Goal: Task Accomplishment & Management: Manage account settings

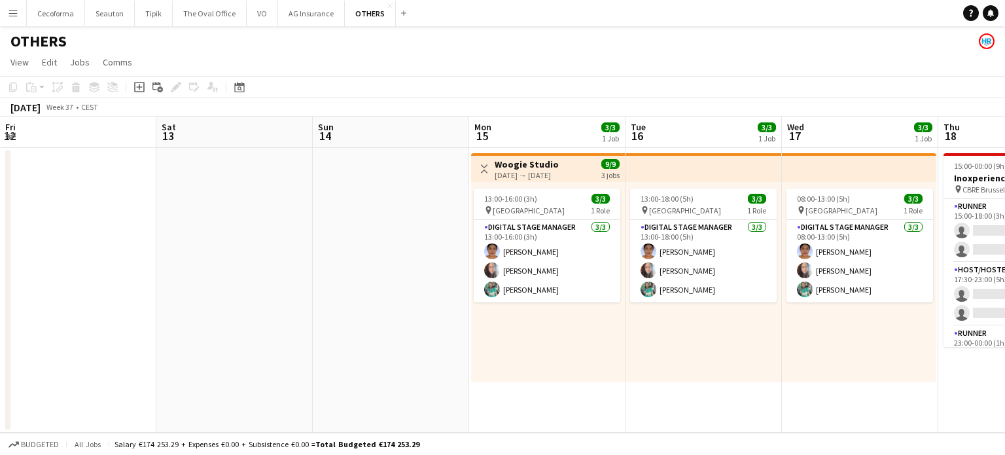
scroll to position [0, 409]
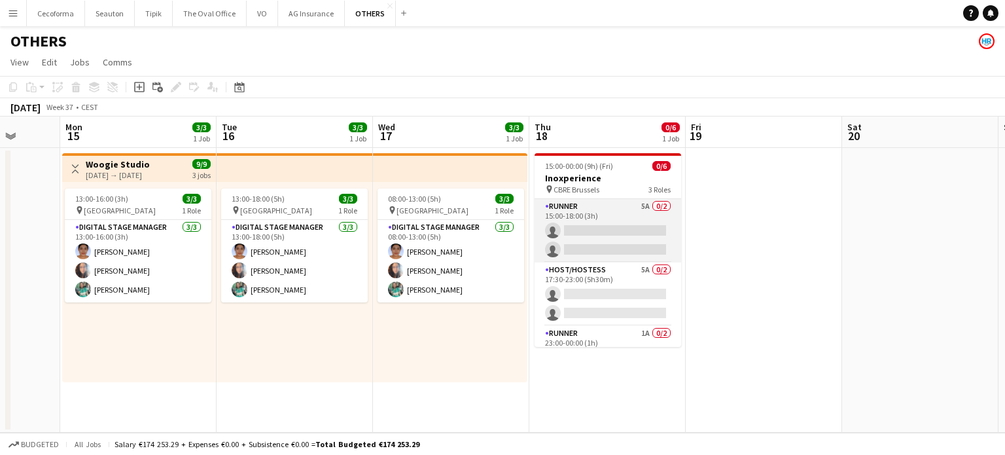
click at [623, 235] on app-card-role "Runner 5A 0/2 15:00-18:00 (3h) single-neutral-actions single-neutral-actions" at bounding box center [607, 230] width 146 height 63
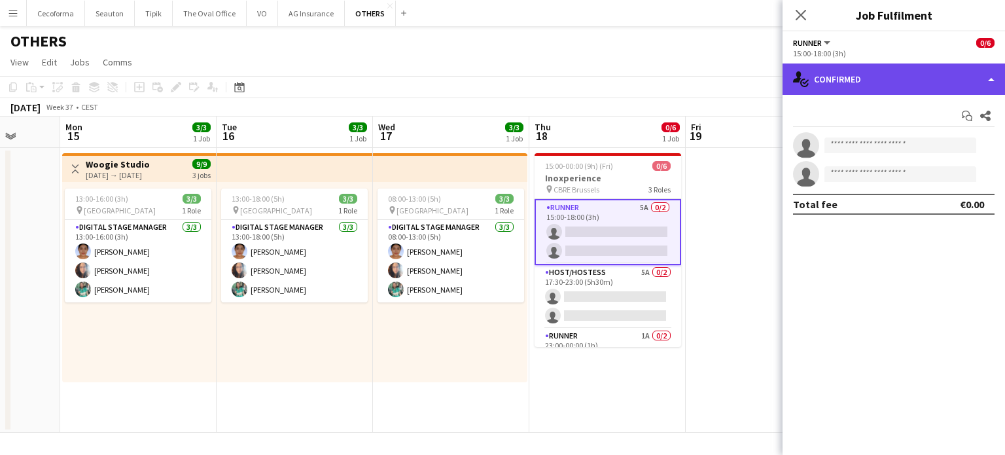
click at [991, 78] on div "single-neutral-actions-check-2 Confirmed" at bounding box center [893, 78] width 222 height 31
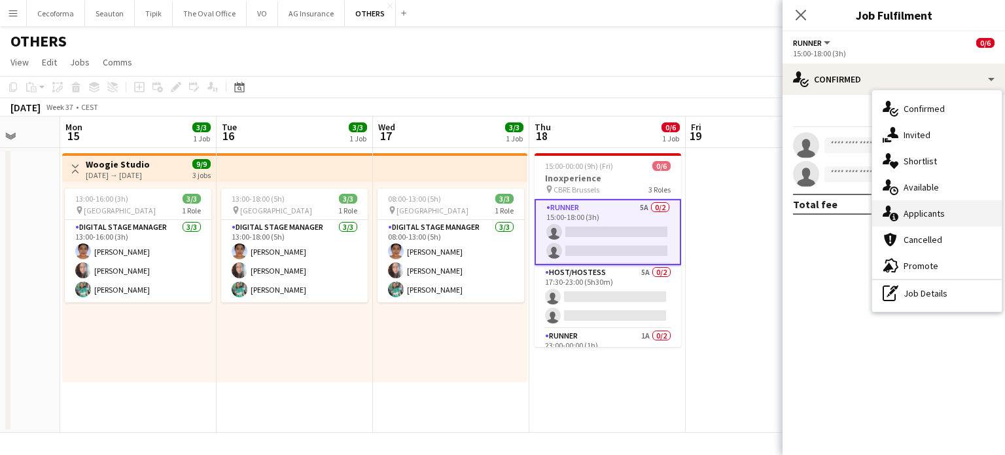
click at [931, 215] on div "single-neutral-actions-information Applicants" at bounding box center [936, 213] width 129 height 26
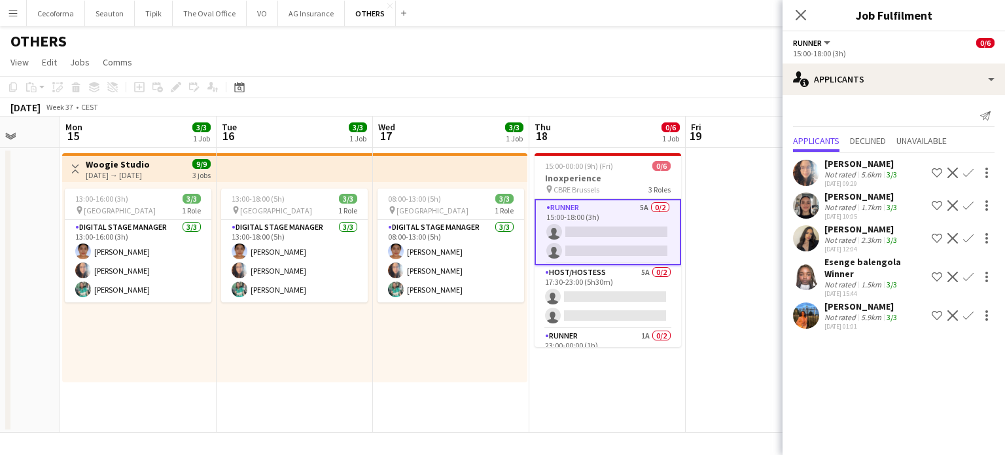
click at [742, 380] on app-date-cell at bounding box center [763, 290] width 156 height 284
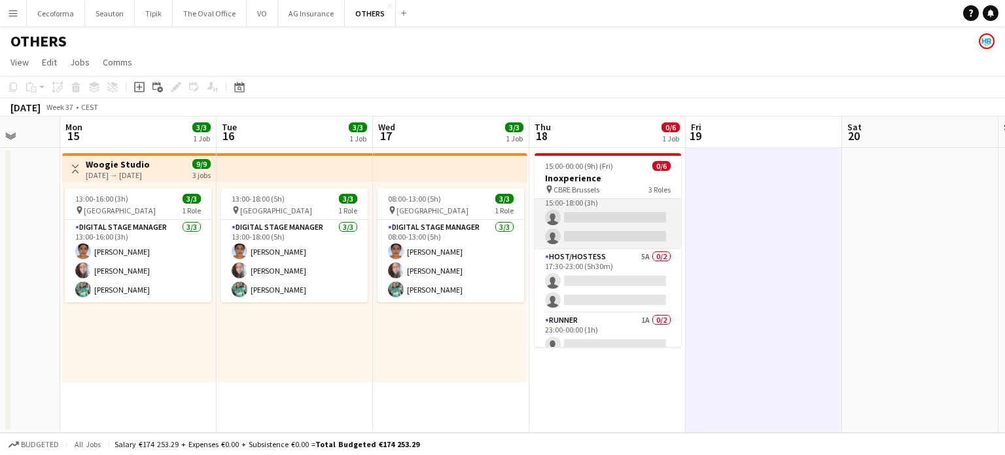
scroll to position [0, 0]
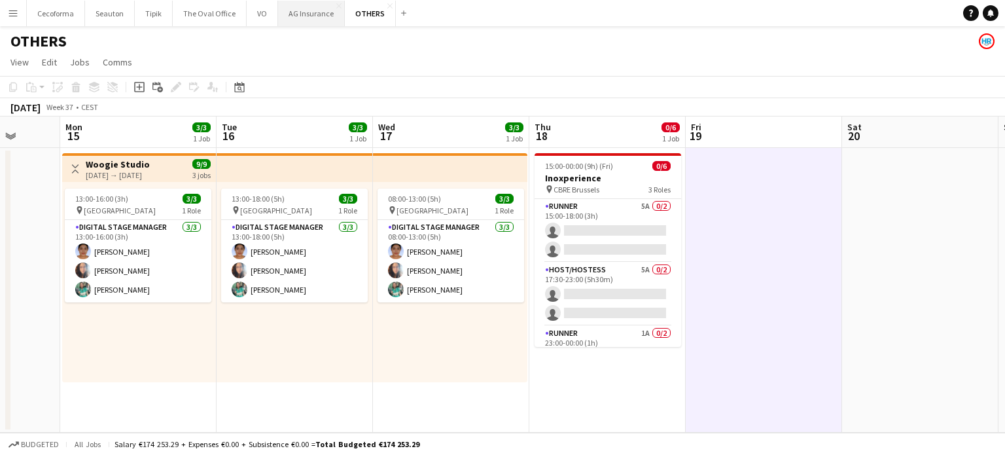
click at [298, 16] on button "AG Insurance Close" at bounding box center [311, 14] width 67 height 26
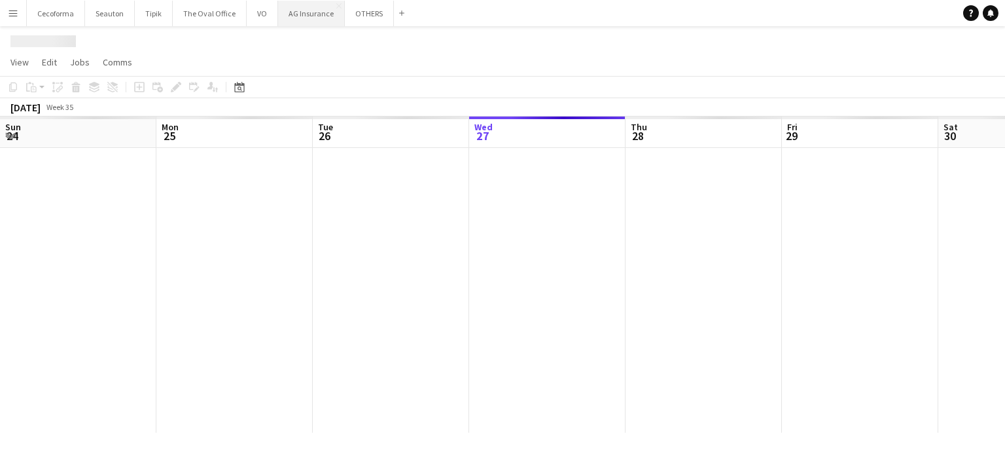
scroll to position [0, 313]
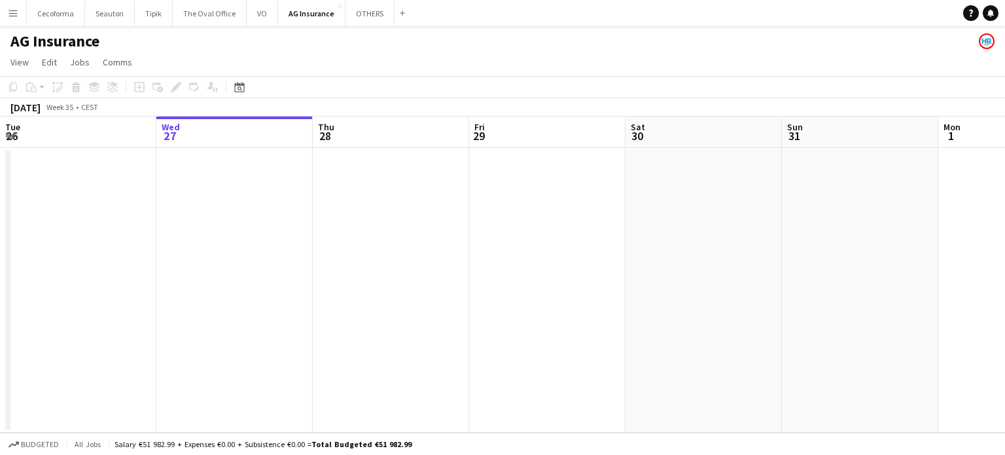
click at [373, 286] on app-calendar-viewport "Sun 24 Mon 25 Tue 26 Wed 27 Thu 28 Fri 29 Sat 30 Sun 31 Mon 1 Tue 2 3/3 1 Job W…" at bounding box center [502, 274] width 1005 height 316
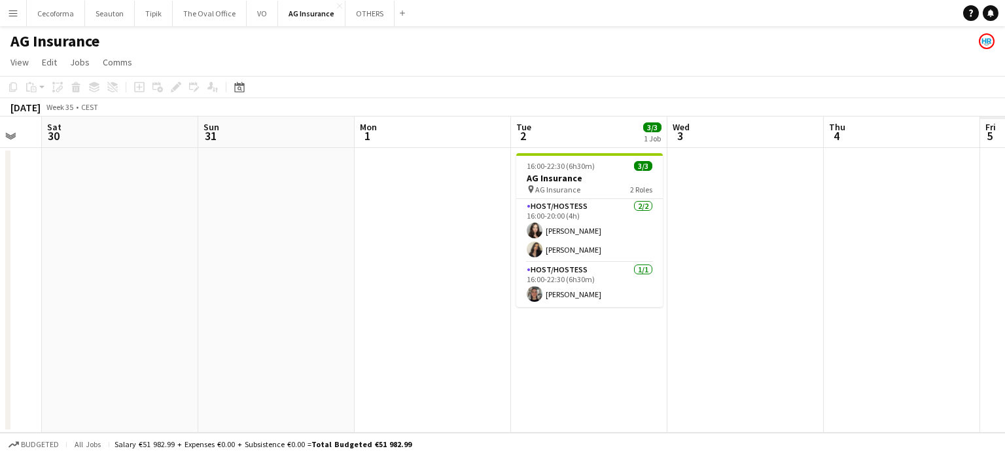
drag, startPoint x: 434, startPoint y: 287, endPoint x: 302, endPoint y: 270, distance: 132.5
click at [306, 273] on app-calendar-viewport "Tue 26 Wed 27 Thu 28 Fri 29 Sat 30 Sun 31 Mon 1 Tue 2 3/3 1 Job Wed 3 Thu 4 Fri…" at bounding box center [502, 274] width 1005 height 316
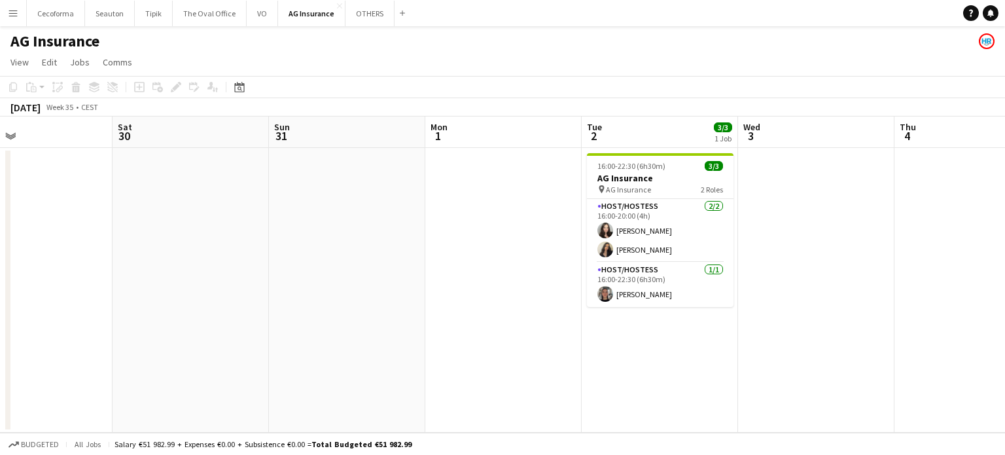
scroll to position [0, 536]
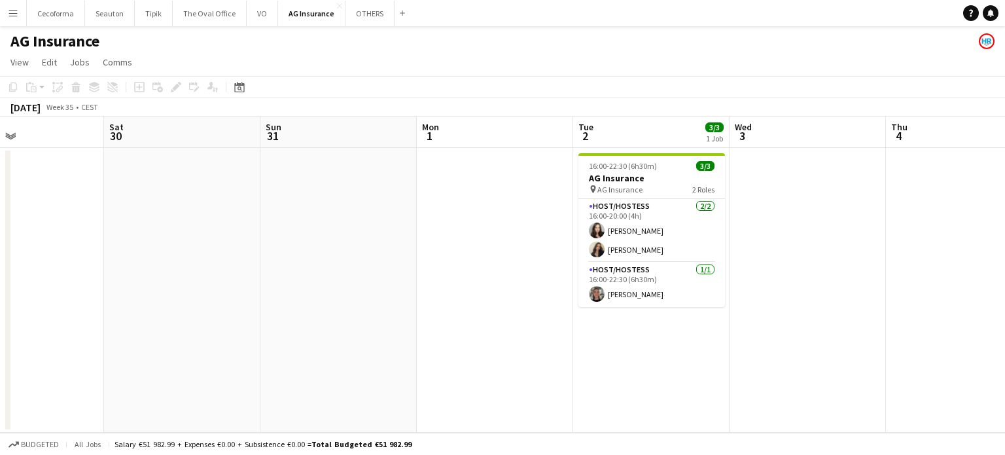
drag, startPoint x: 220, startPoint y: 273, endPoint x: 178, endPoint y: 262, distance: 43.8
click at [189, 266] on app-calendar-viewport "Tue 26 Wed 27 Thu 28 Fri 29 Sat 30 Sun 31 Mon 1 Tue 2 3/3 1 Job Wed 3 Thu 4 Fri…" at bounding box center [502, 274] width 1005 height 316
